Goal: Task Accomplishment & Management: Manage account settings

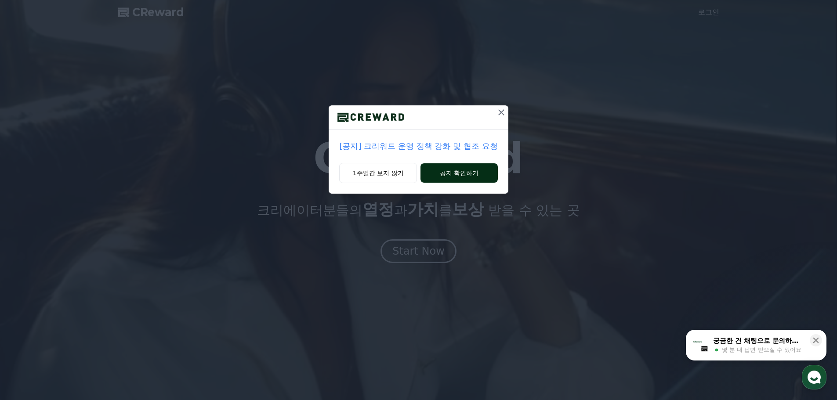
click at [471, 176] on button "공지 확인하기" at bounding box center [458, 172] width 77 height 19
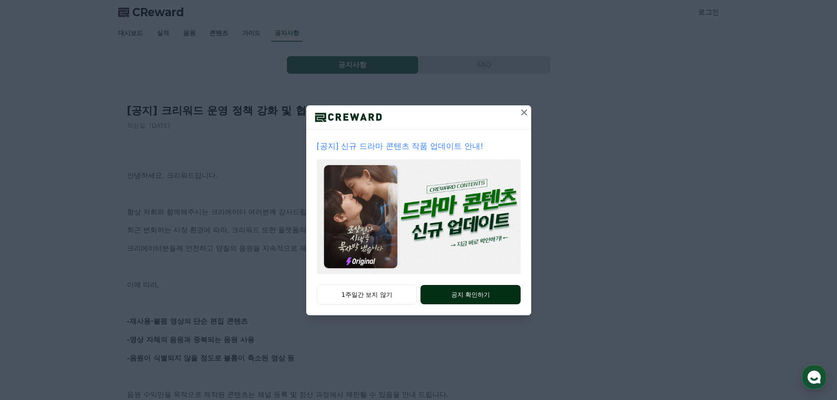
click at [471, 300] on button "공지 확인하기" at bounding box center [470, 294] width 100 height 19
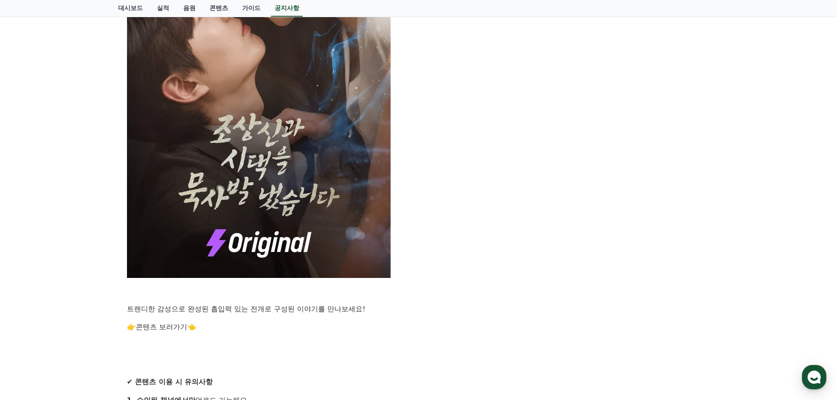
scroll to position [703, 0]
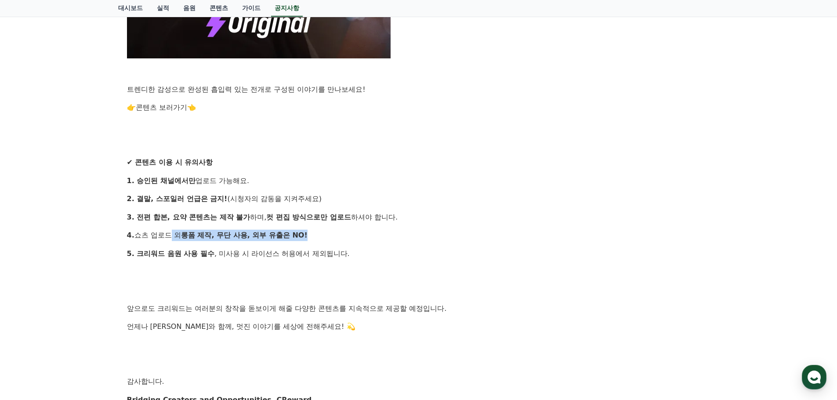
drag, startPoint x: 163, startPoint y: 236, endPoint x: 432, endPoint y: 234, distance: 269.3
click at [432, 234] on p "4. 쇼츠 업로드 외 롱폼 제작, 무단 사용, 외부 유출은 NO!" at bounding box center [418, 235] width 583 height 11
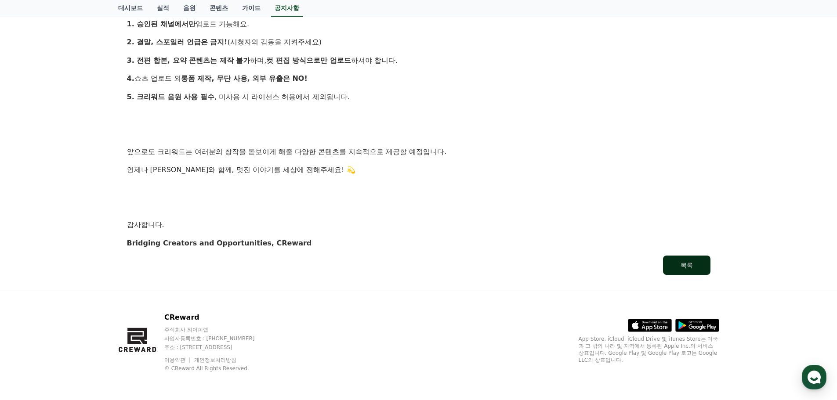
click at [686, 268] on div "목록" at bounding box center [686, 265] width 12 height 9
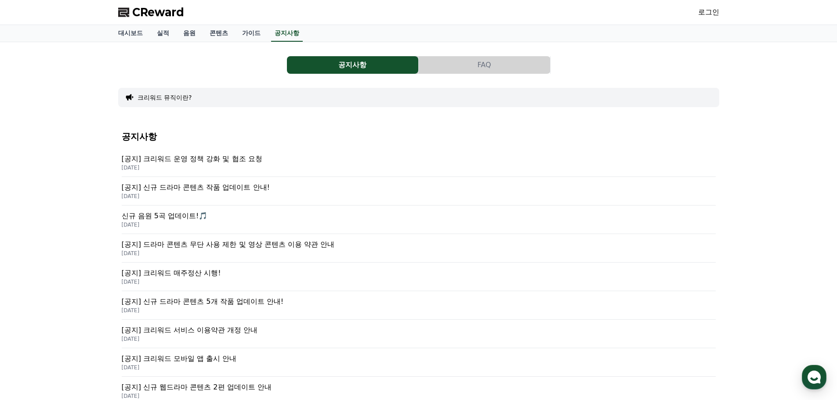
click at [154, 17] on span "CReward" at bounding box center [158, 12] width 52 height 14
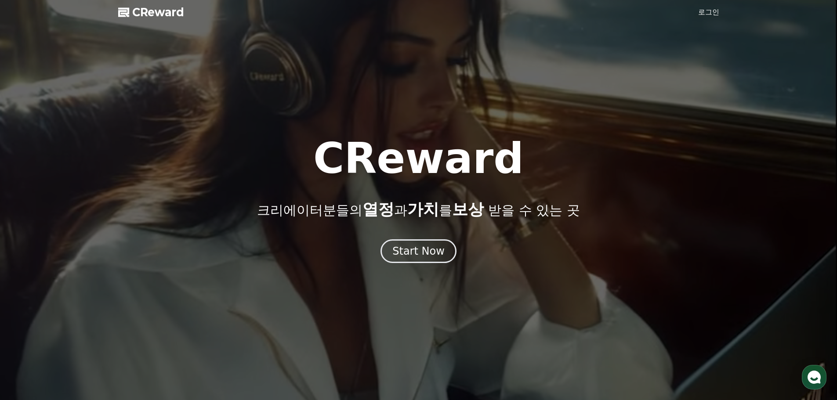
click at [706, 15] on link "로그인" at bounding box center [708, 12] width 21 height 11
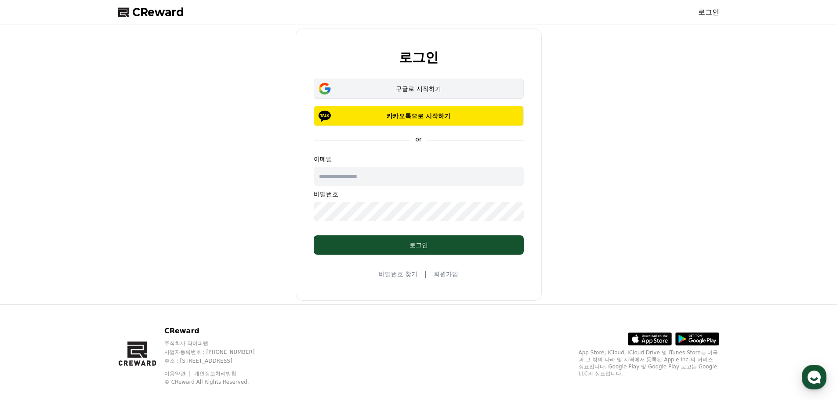
click at [397, 87] on div "구글로 시작하기" at bounding box center [418, 88] width 184 height 9
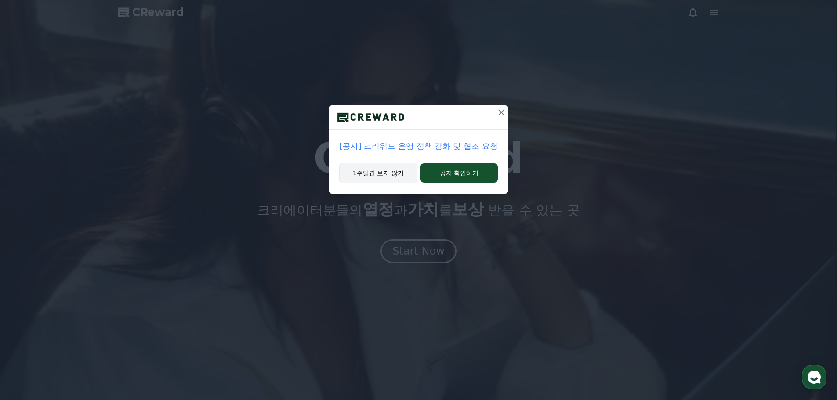
click at [383, 176] on button "1주일간 보지 않기" at bounding box center [378, 173] width 78 height 20
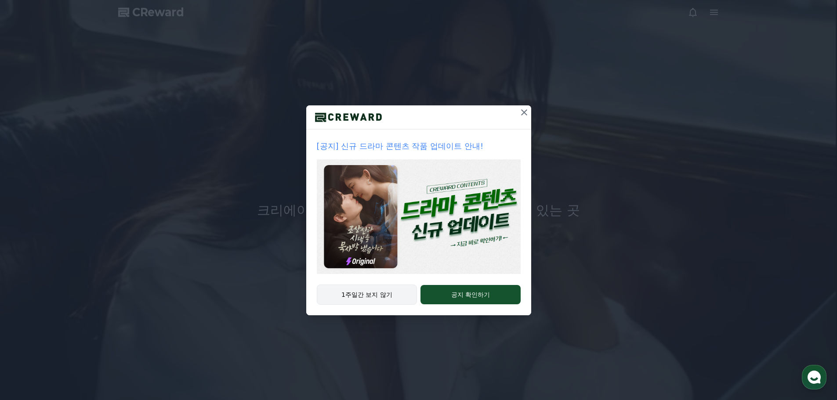
click at [371, 297] on button "1주일간 보지 않기" at bounding box center [367, 295] width 101 height 20
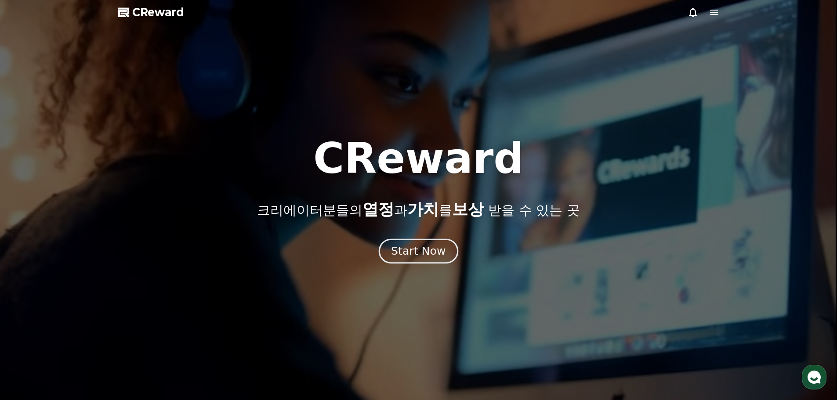
click at [423, 254] on div "Start Now" at bounding box center [418, 251] width 54 height 15
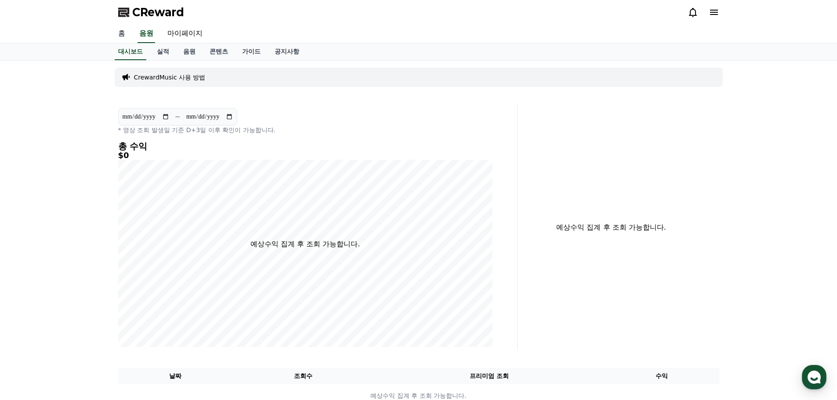
click at [129, 35] on link "홈" at bounding box center [121, 34] width 21 height 18
click at [178, 37] on link "마이페이지" at bounding box center [184, 34] width 49 height 18
select select "**********"
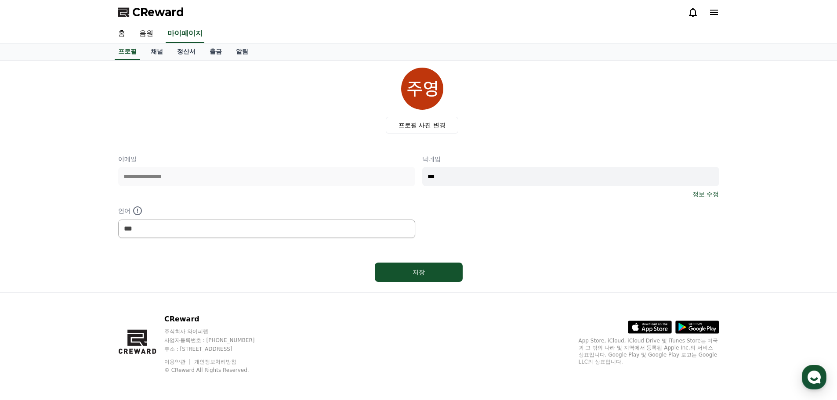
click at [711, 194] on link "정보 수정" at bounding box center [705, 194] width 26 height 9
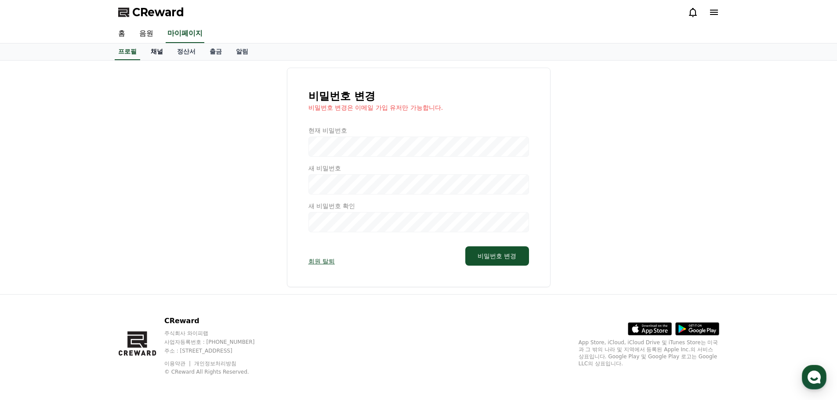
click at [158, 56] on link "채널" at bounding box center [157, 51] width 26 height 17
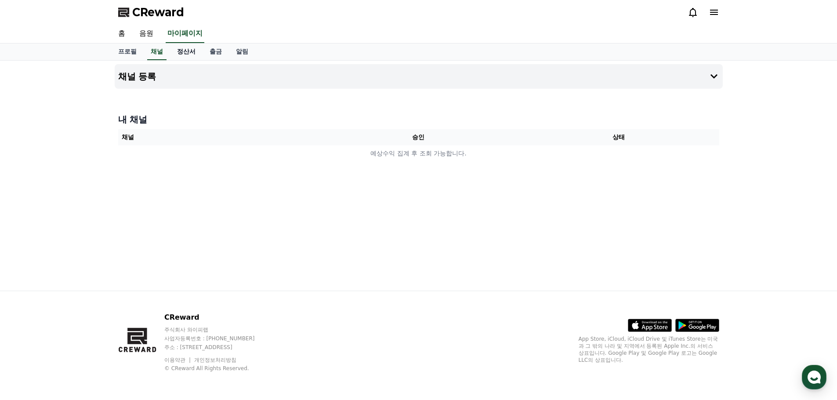
click at [192, 51] on link "정산서" at bounding box center [186, 51] width 33 height 17
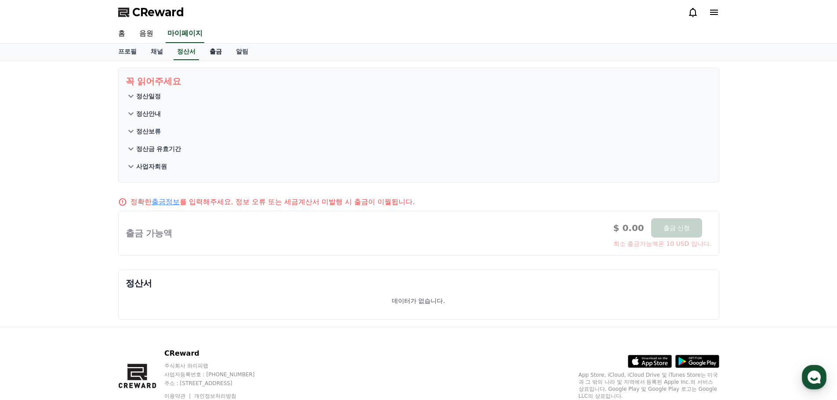
click at [224, 52] on link "출금" at bounding box center [216, 51] width 26 height 17
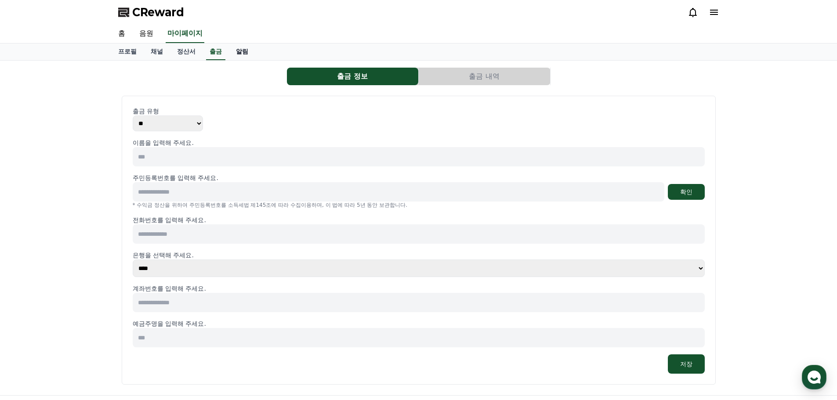
click at [239, 52] on link "알림" at bounding box center [242, 51] width 26 height 17
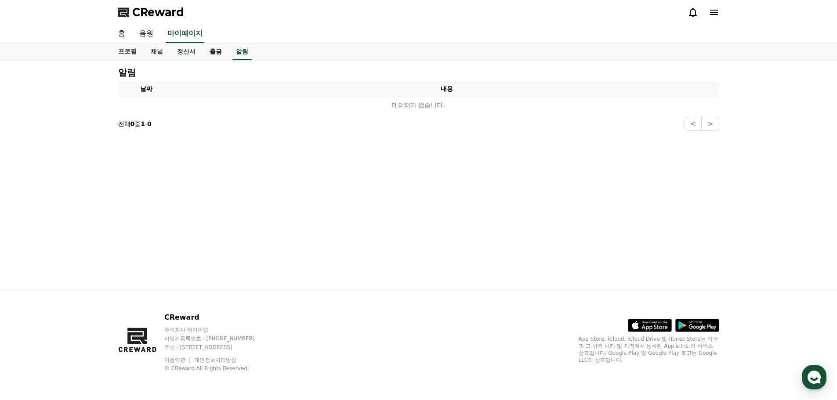
click at [224, 50] on link "출금" at bounding box center [216, 51] width 26 height 17
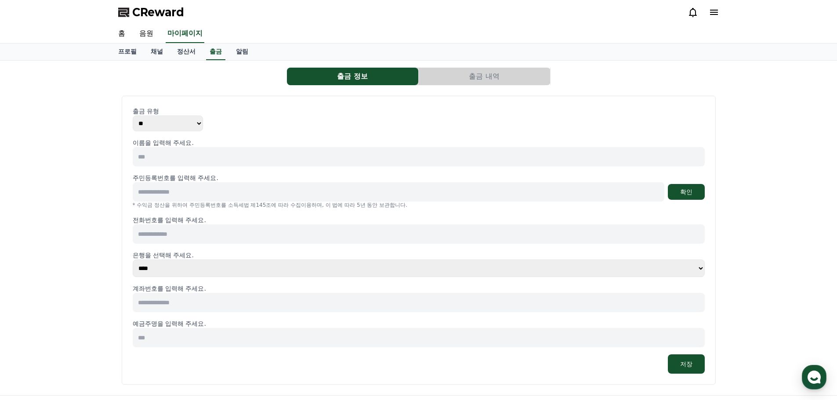
click at [140, 13] on span "CReward" at bounding box center [158, 12] width 52 height 14
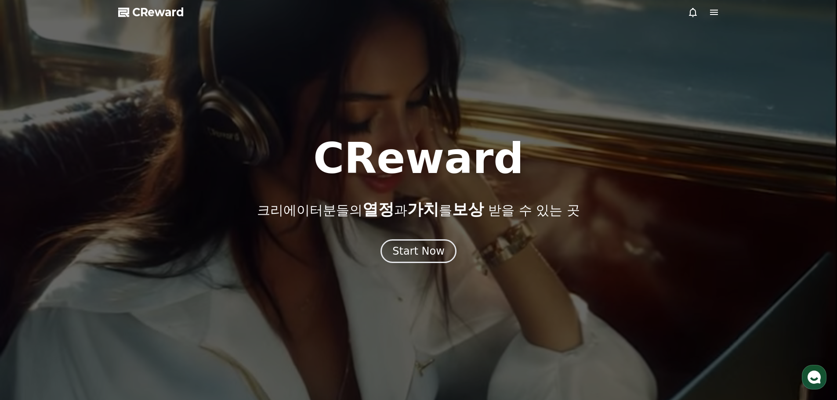
click at [715, 9] on icon at bounding box center [714, 12] width 11 height 11
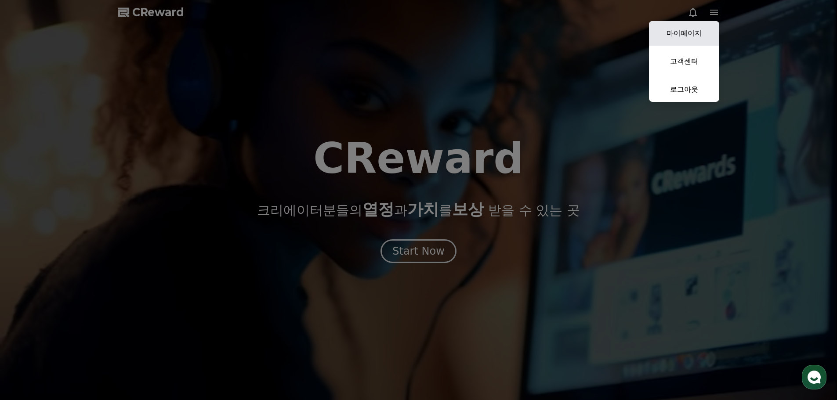
click at [694, 34] on link "마이페이지" at bounding box center [684, 33] width 70 height 25
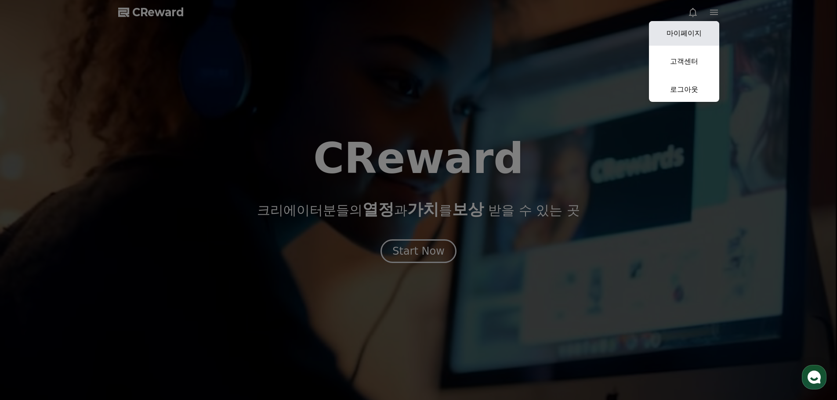
select select "**********"
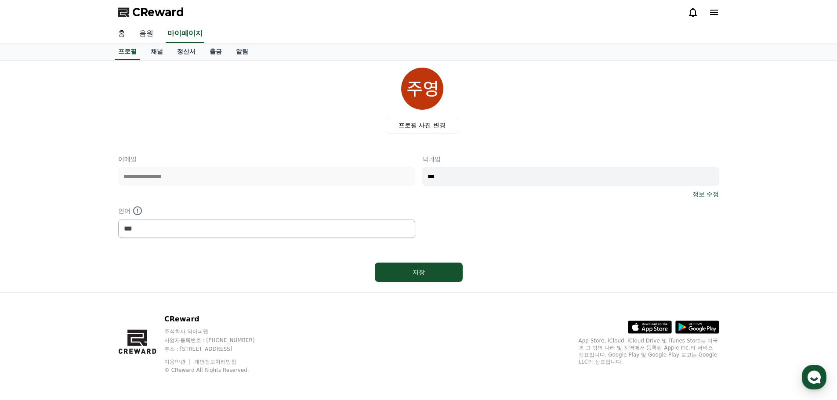
click at [146, 32] on link "음원" at bounding box center [146, 34] width 28 height 18
